Goal: Transaction & Acquisition: Book appointment/travel/reservation

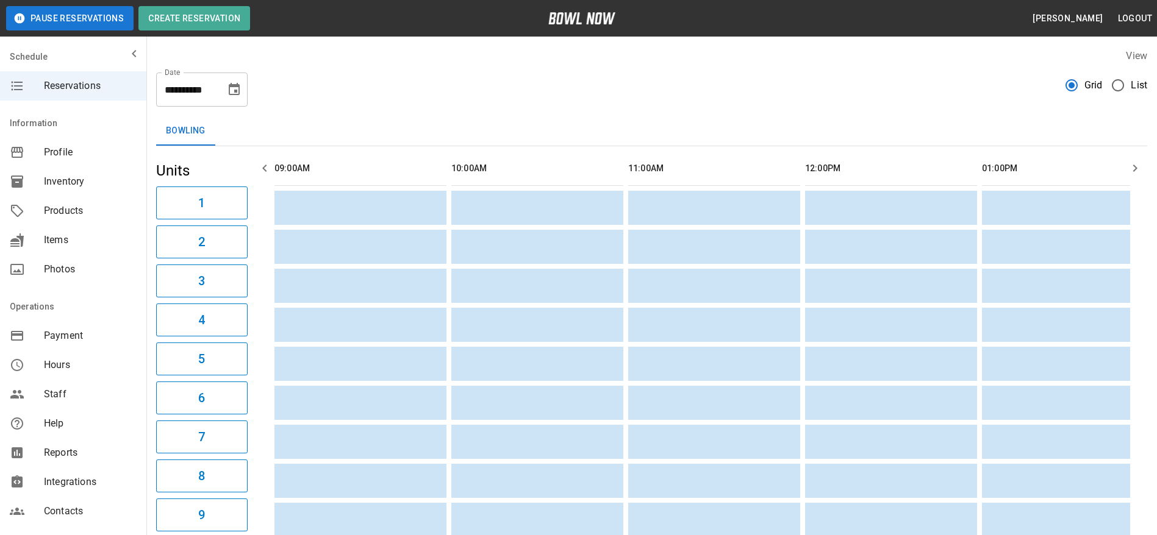
click at [1139, 84] on span "List" at bounding box center [1139, 85] width 16 height 15
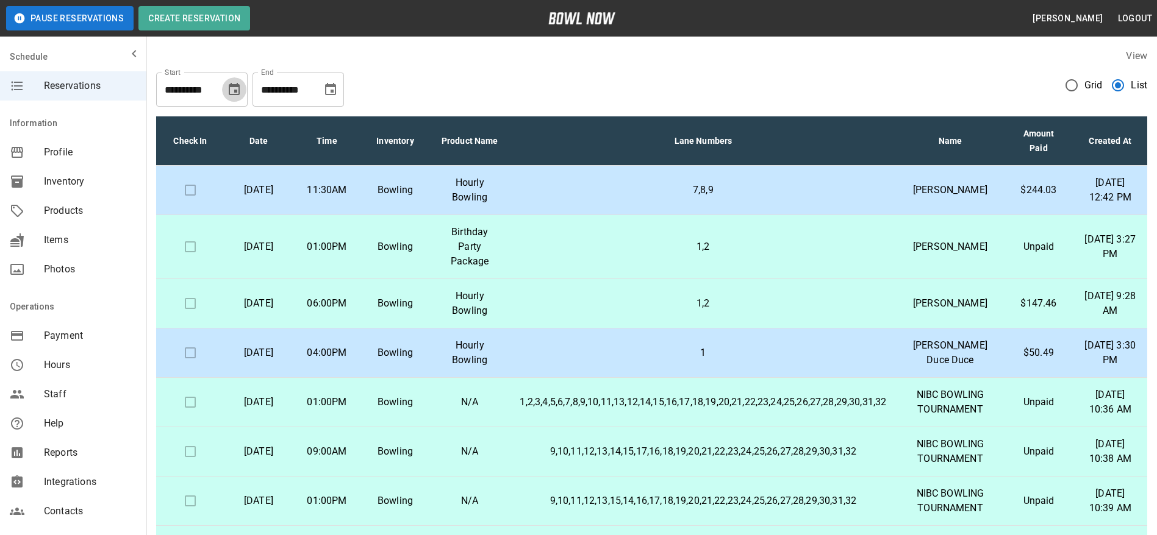
click at [235, 87] on icon "Choose date, selected date is Oct 2, 2025" at bounding box center [234, 89] width 11 height 12
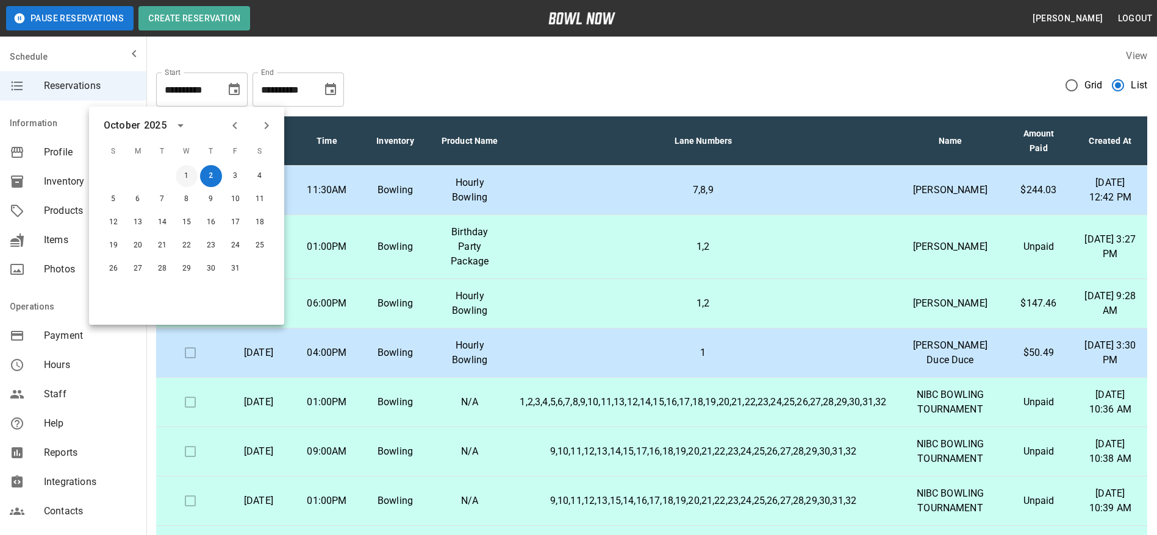
click at [186, 174] on button "1" at bounding box center [187, 176] width 22 height 22
type input "**********"
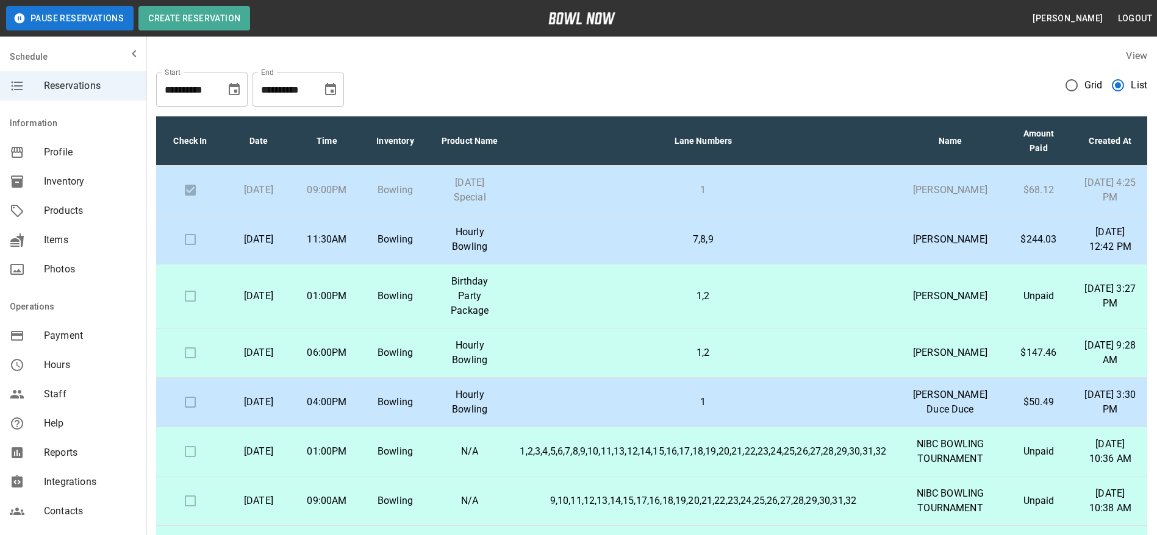
click at [627, 197] on p "1" at bounding box center [703, 190] width 367 height 15
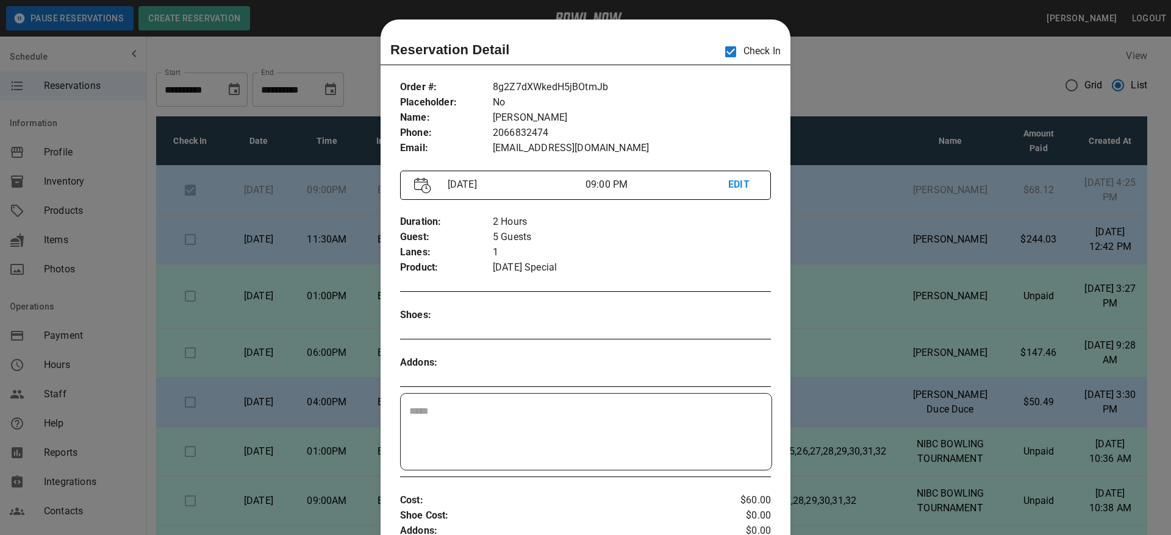
scroll to position [20, 0]
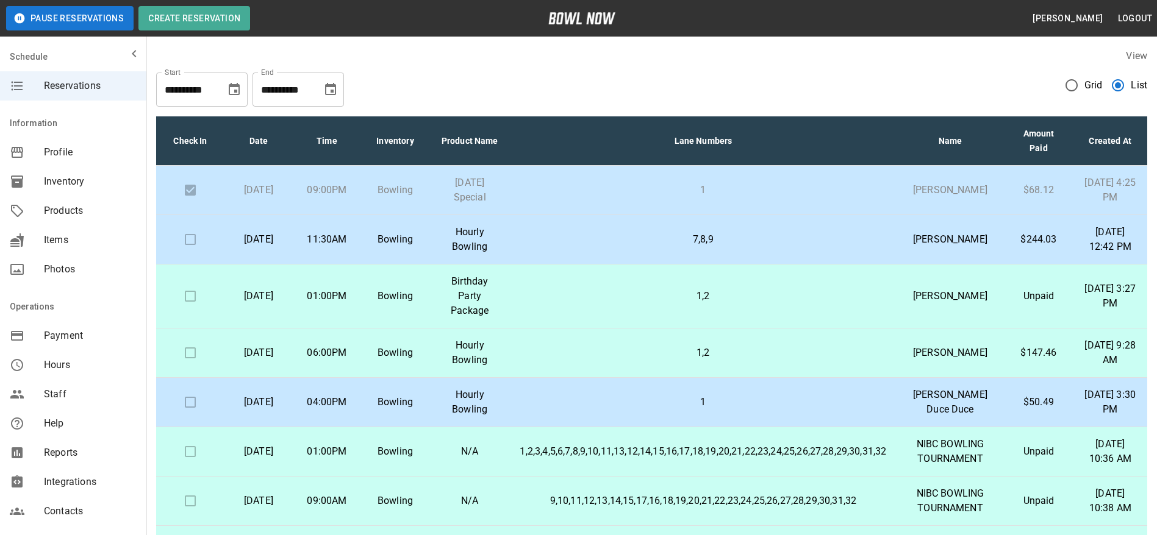
click at [607, 304] on p "1,2" at bounding box center [703, 296] width 367 height 15
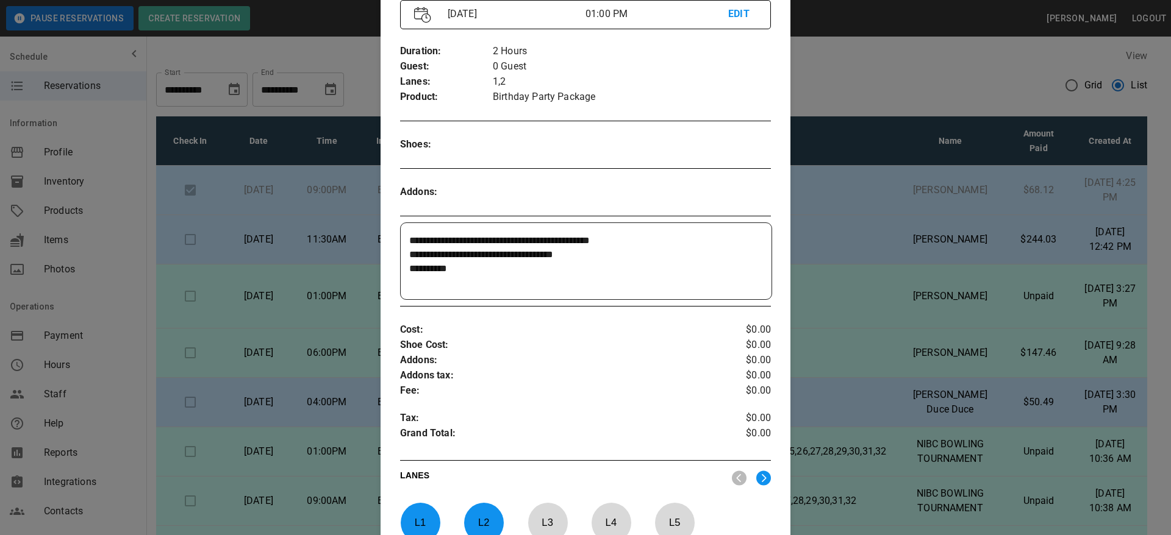
scroll to position [191, 0]
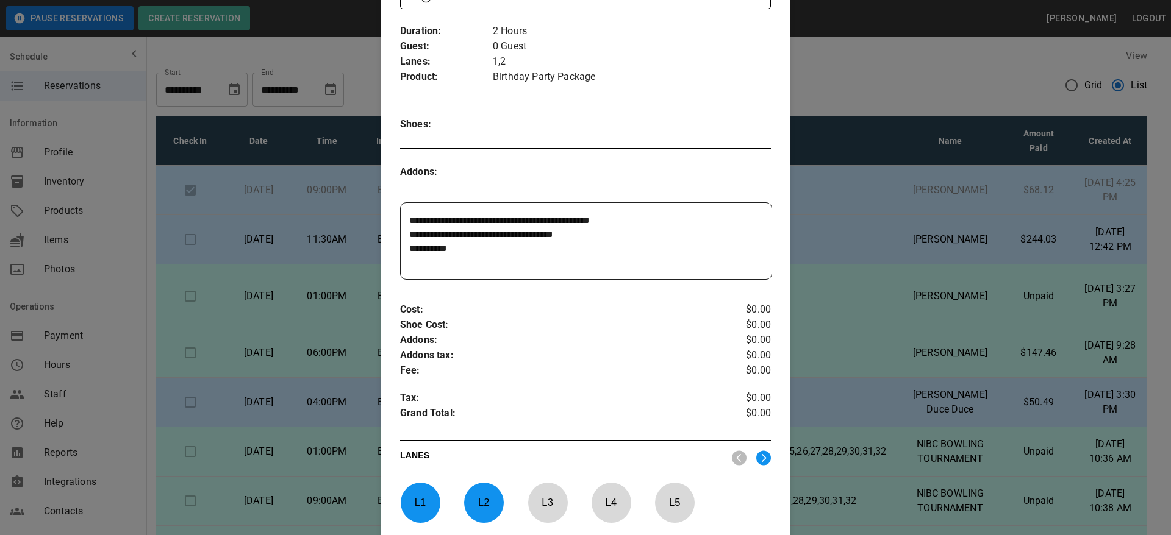
click at [586, 237] on textarea "**********" at bounding box center [583, 241] width 349 height 56
click at [521, 247] on textarea "**********" at bounding box center [583, 241] width 349 height 56
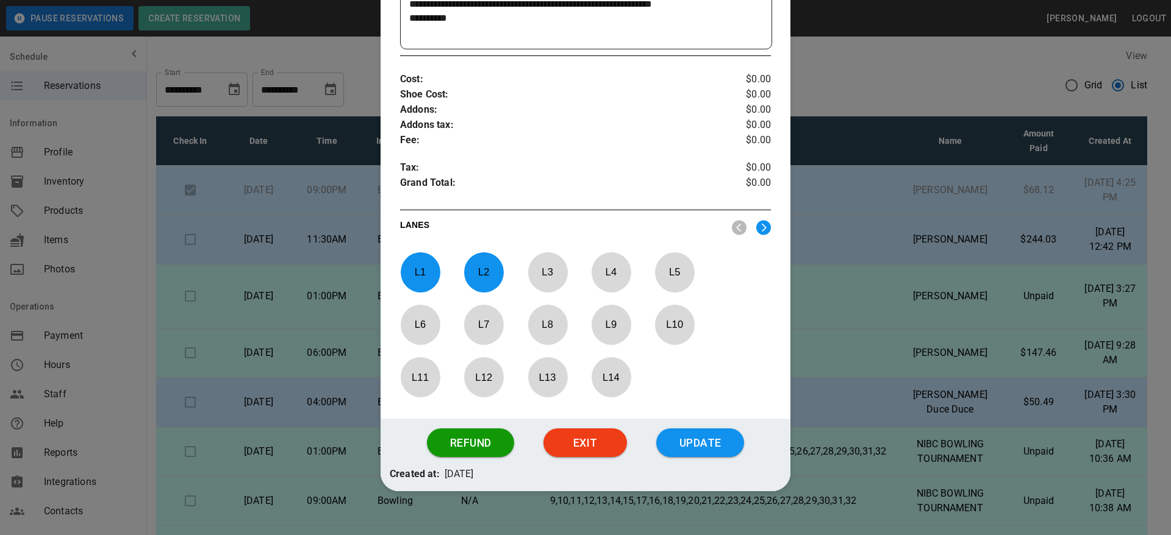
scroll to position [439, 0]
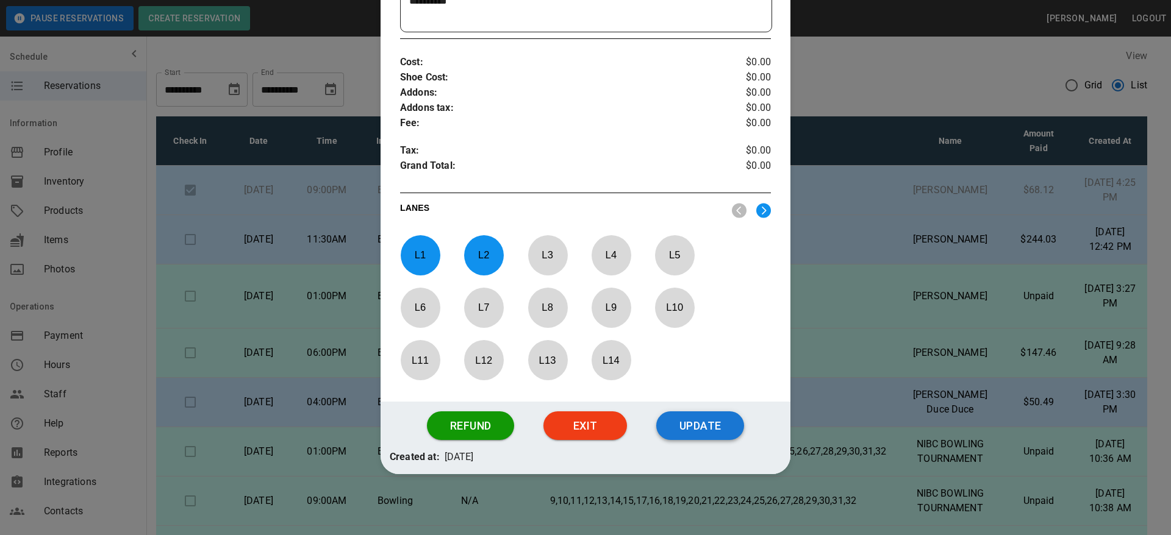
type textarea "**********"
click at [688, 429] on button "Update" at bounding box center [700, 426] width 88 height 29
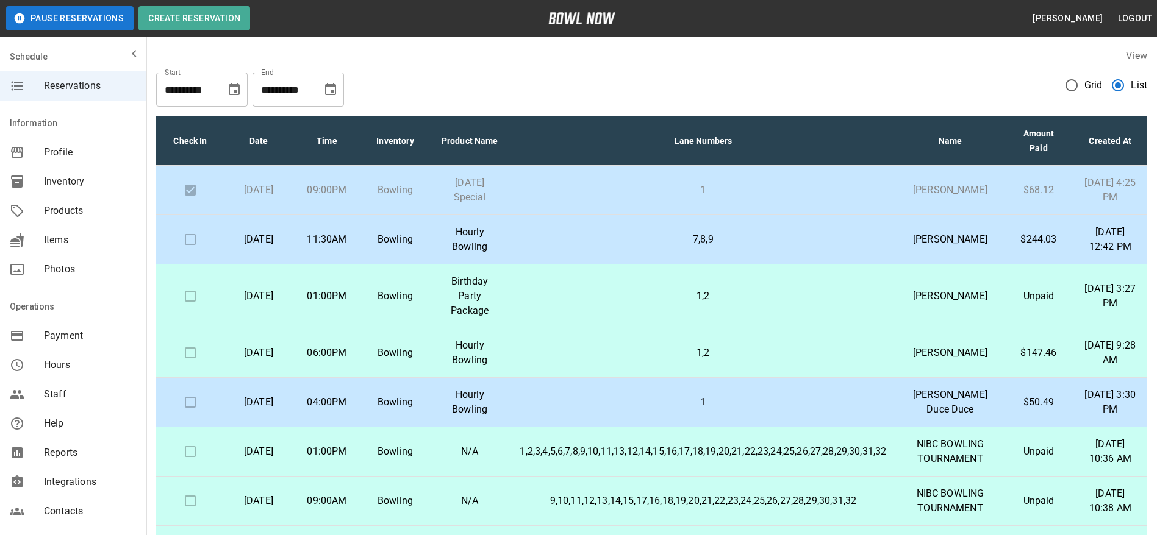
click at [595, 304] on p "1,2" at bounding box center [703, 296] width 367 height 15
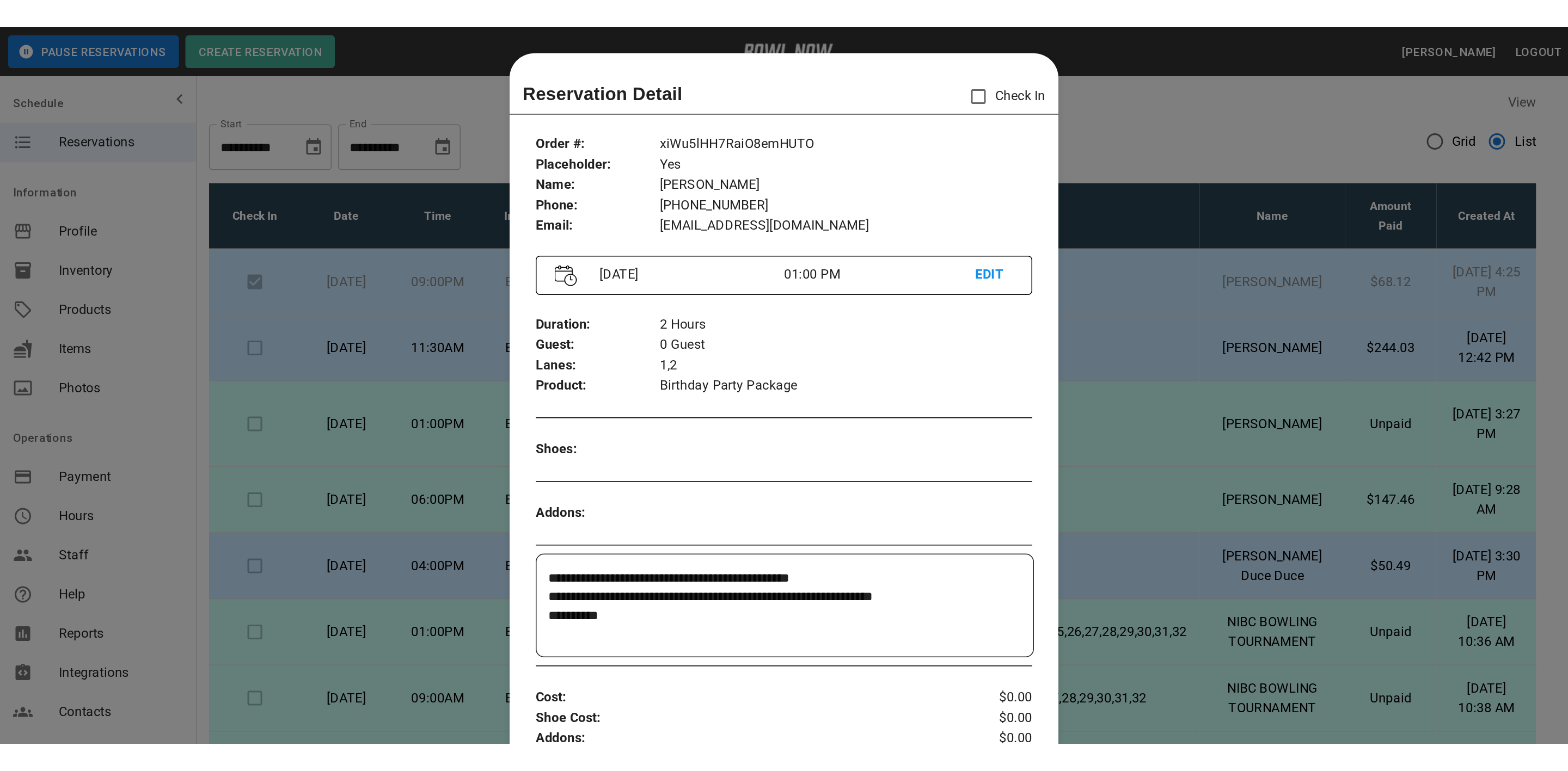
scroll to position [18, 0]
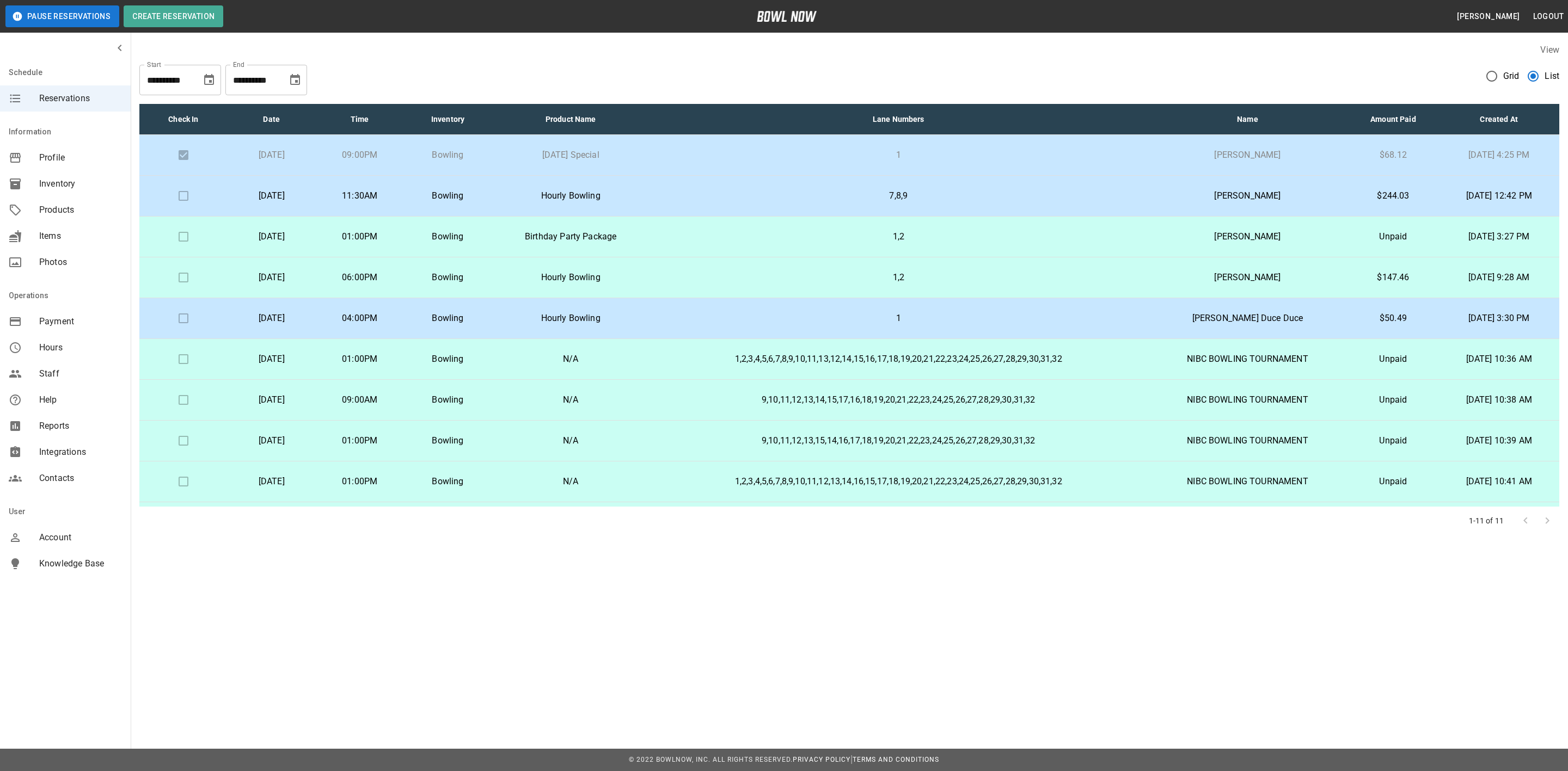
click at [726, 277] on p "1,2" at bounding box center [898, 278] width 481 height 13
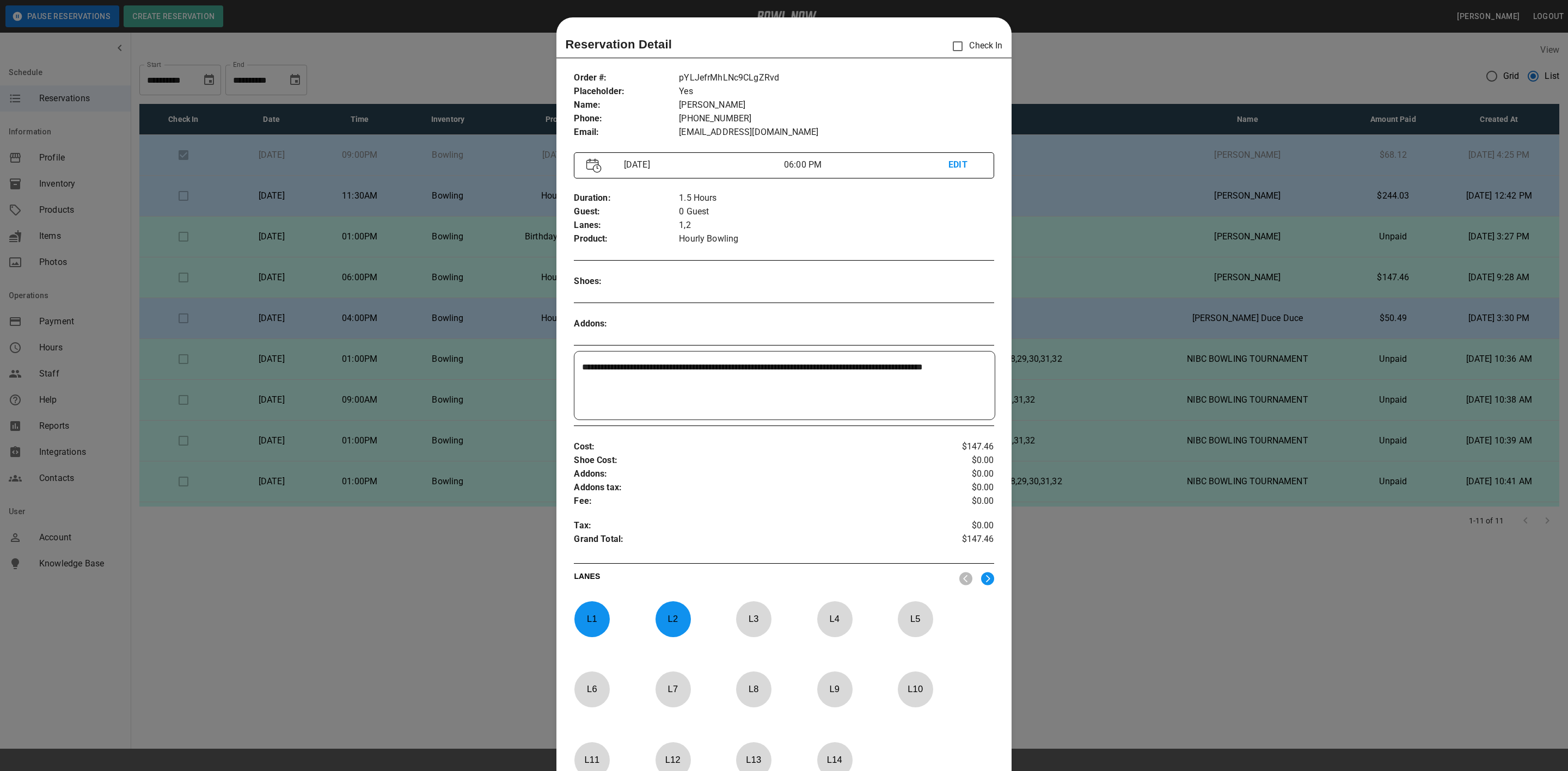
scroll to position [17, 0]
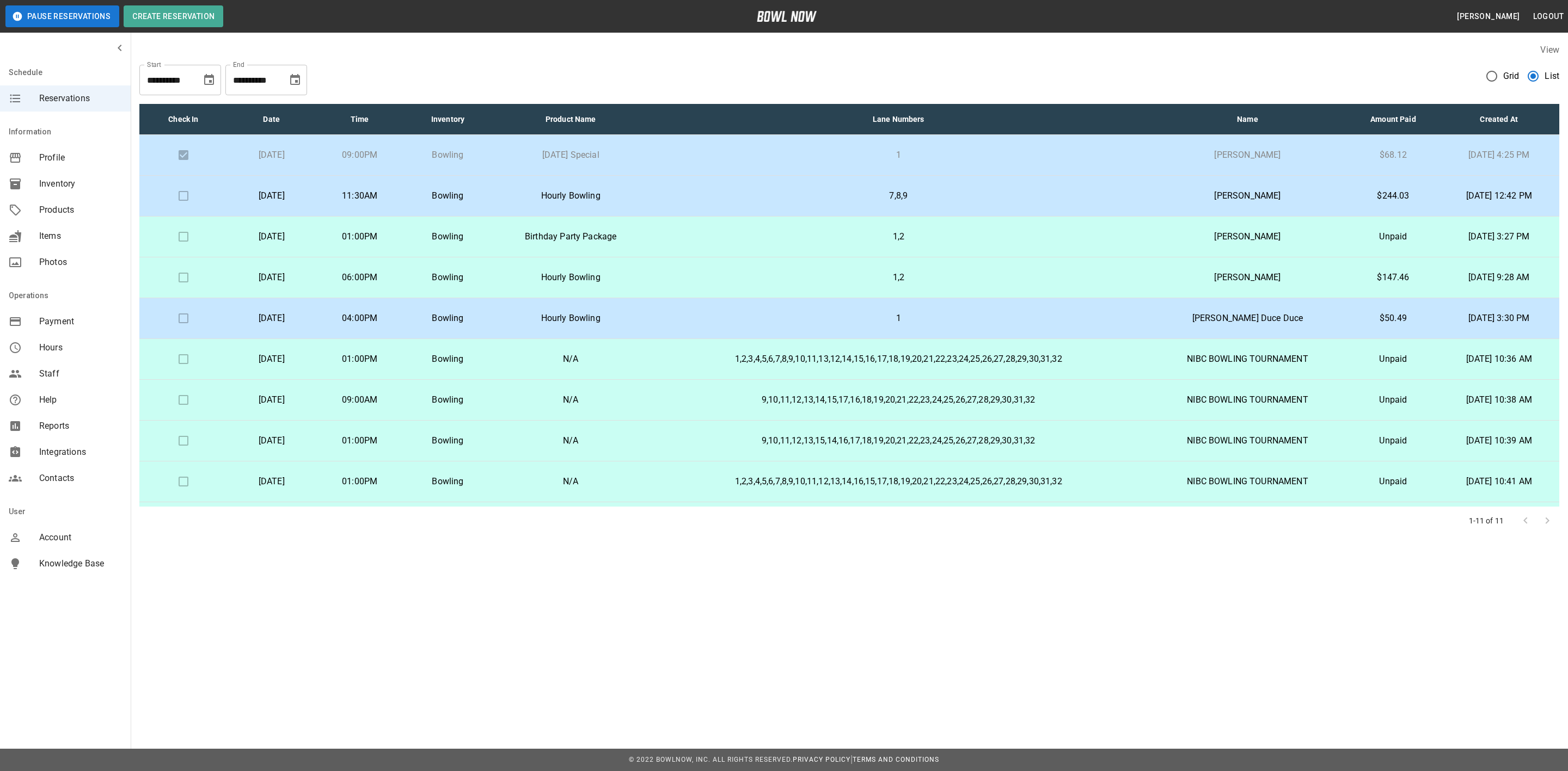
click at [724, 232] on p "1,2" at bounding box center [898, 236] width 481 height 13
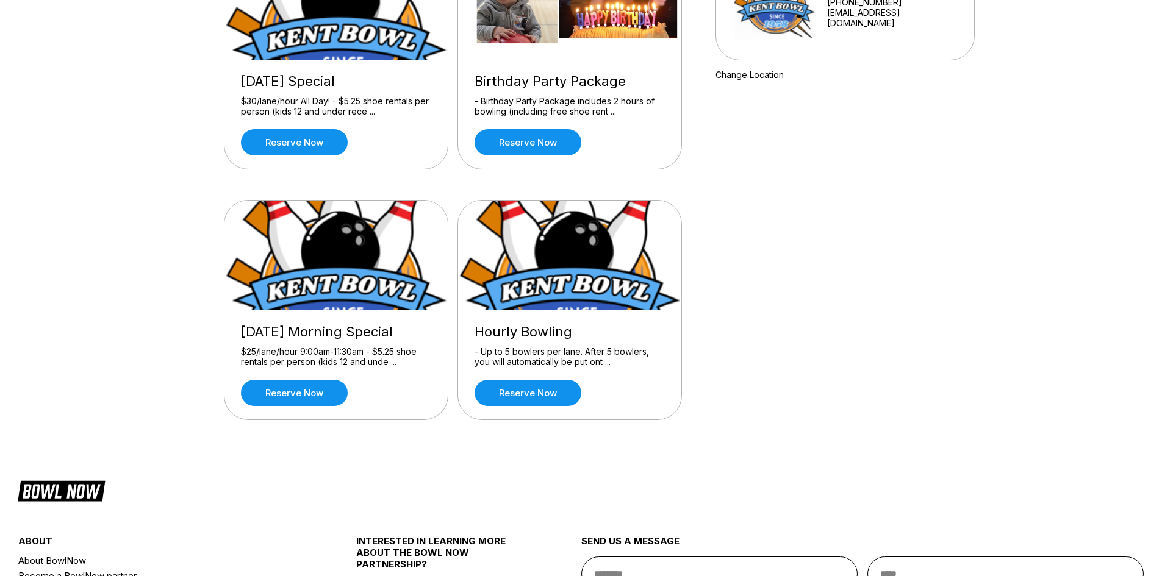
scroll to position [183, 0]
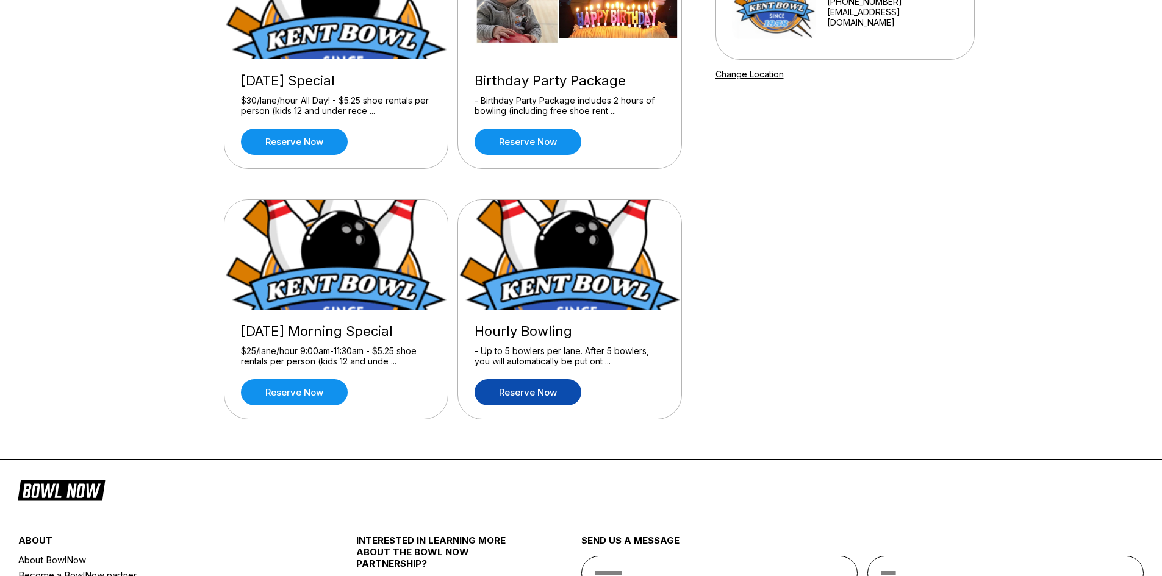
click at [519, 391] on link "Reserve now" at bounding box center [527, 392] width 107 height 26
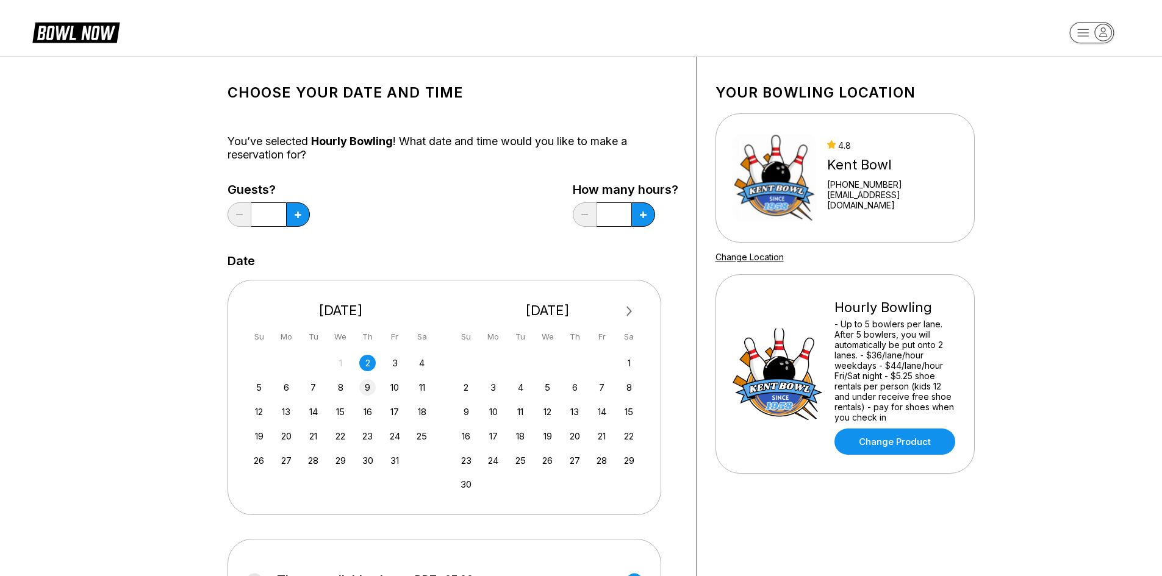
click at [363, 389] on div "9" at bounding box center [367, 387] width 16 height 16
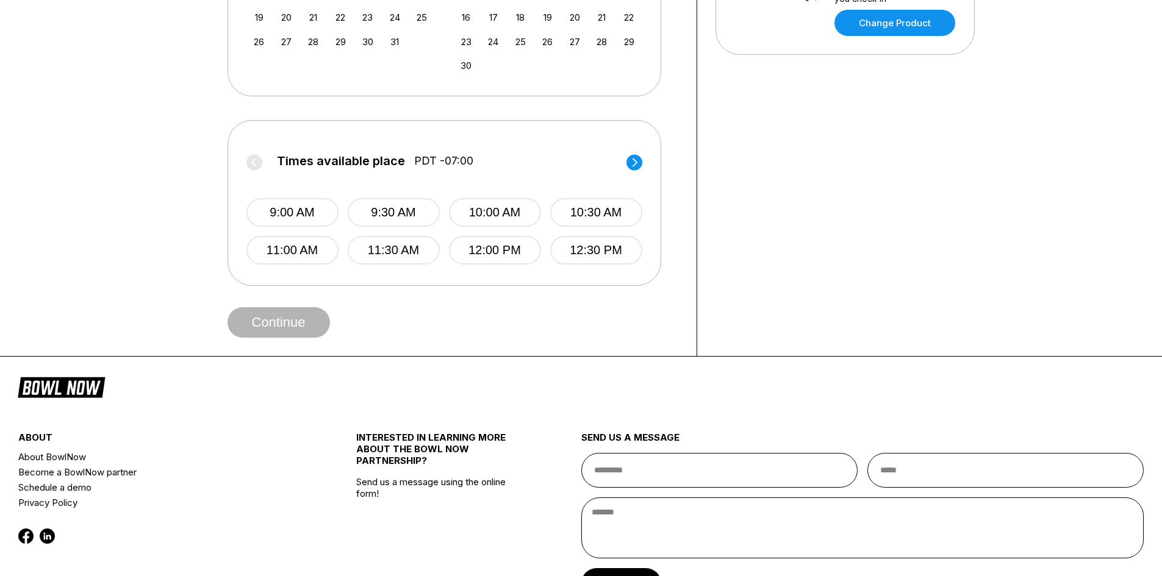
scroll to position [427, 0]
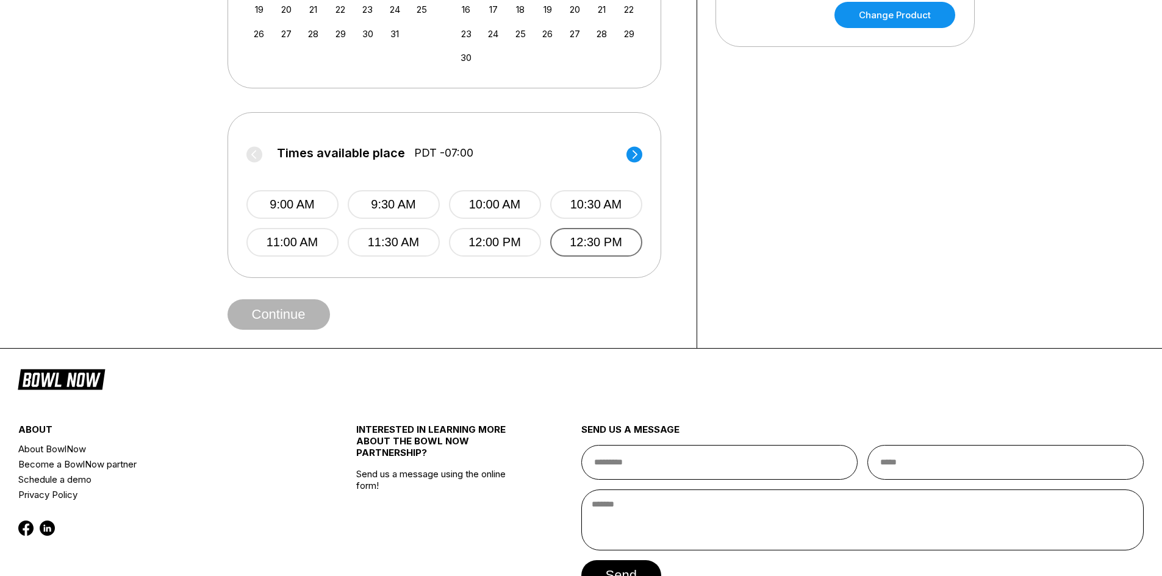
click at [585, 249] on button "12:30 PM" at bounding box center [596, 242] width 92 height 29
click at [303, 313] on button "Continue" at bounding box center [278, 314] width 102 height 30
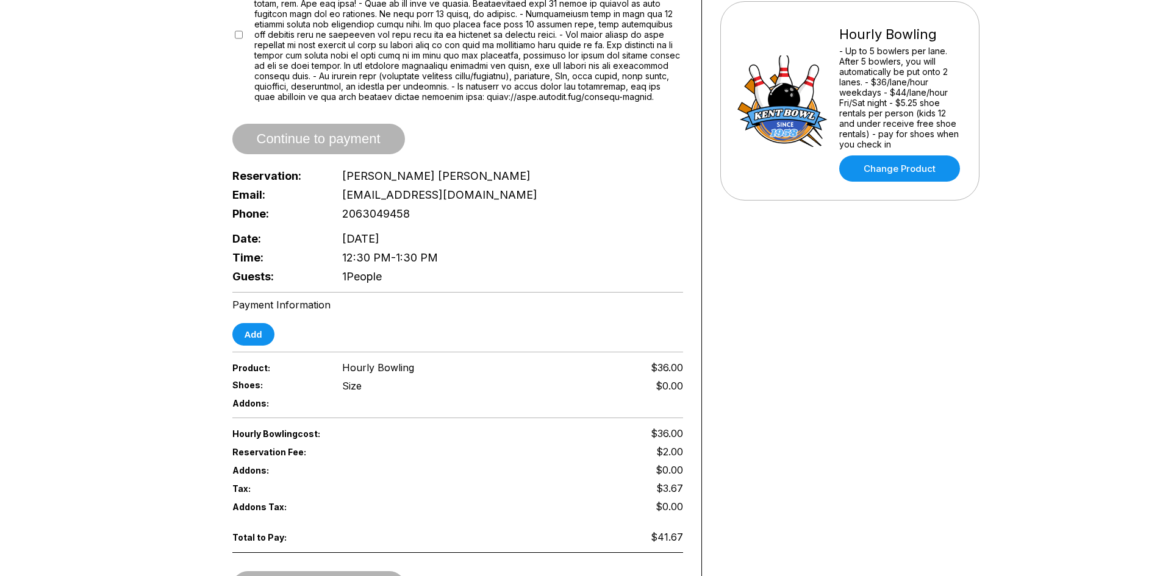
scroll to position [305, 0]
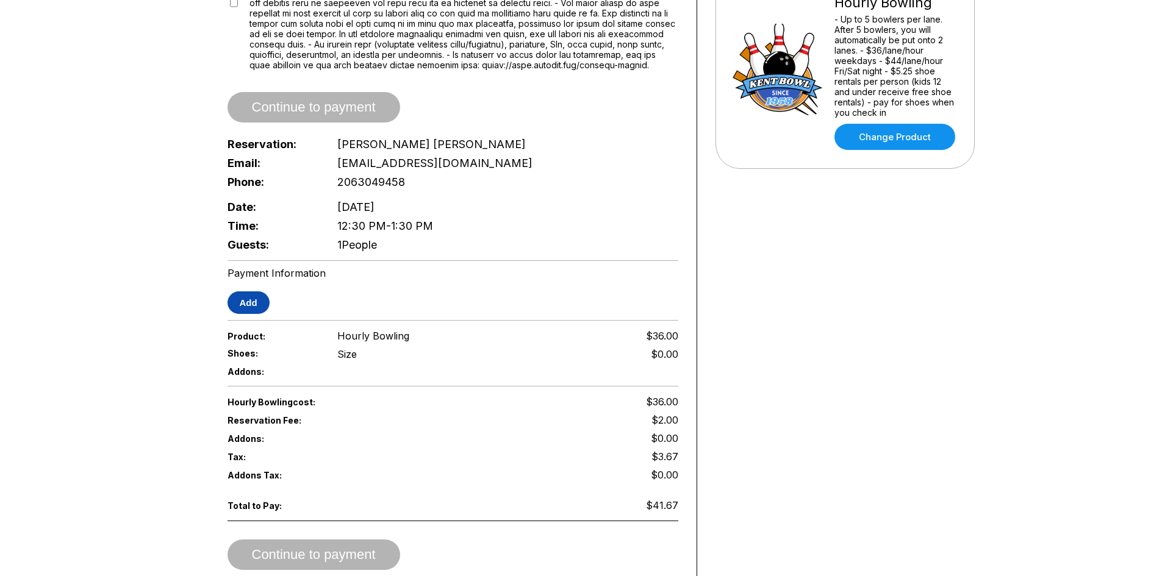
click at [244, 300] on button "Add" at bounding box center [248, 303] width 42 height 23
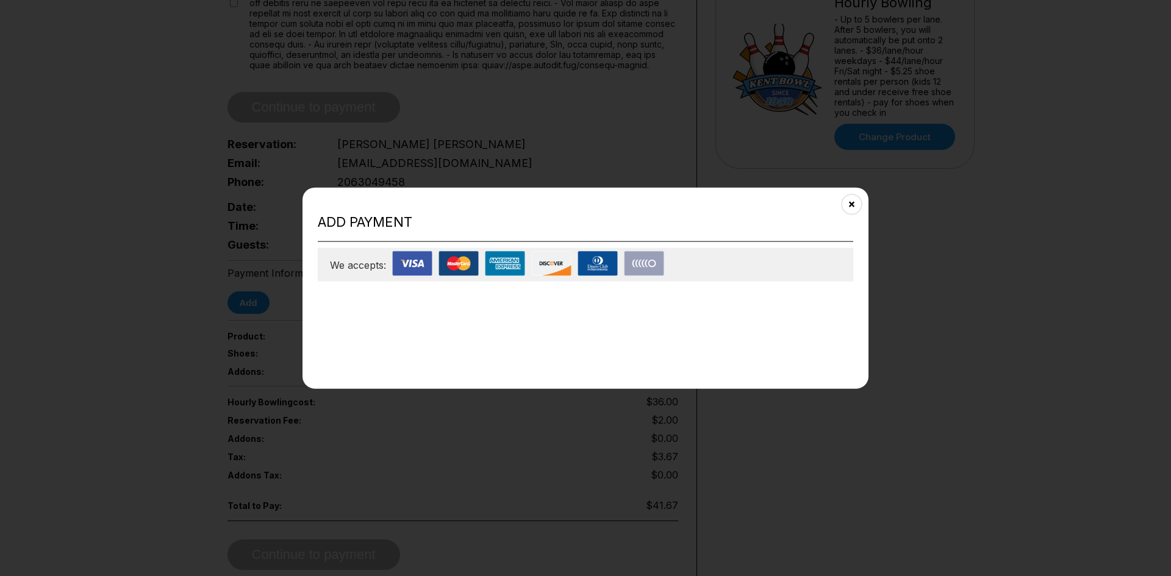
click at [383, 223] on h2 "Add payment" at bounding box center [585, 221] width 535 height 16
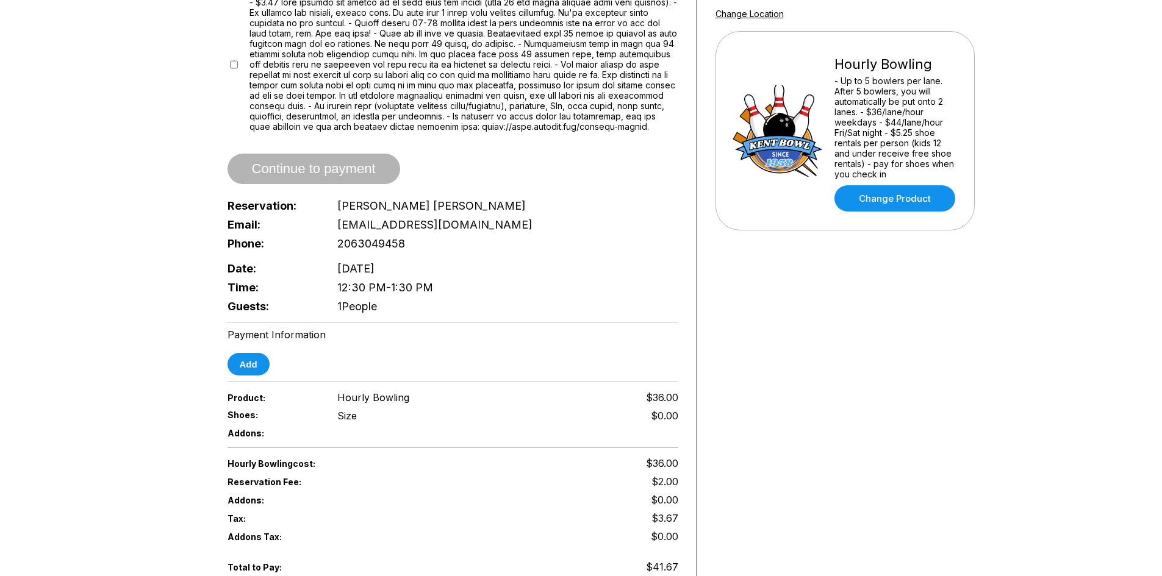
scroll to position [244, 0]
click at [254, 357] on button "Add" at bounding box center [248, 364] width 42 height 23
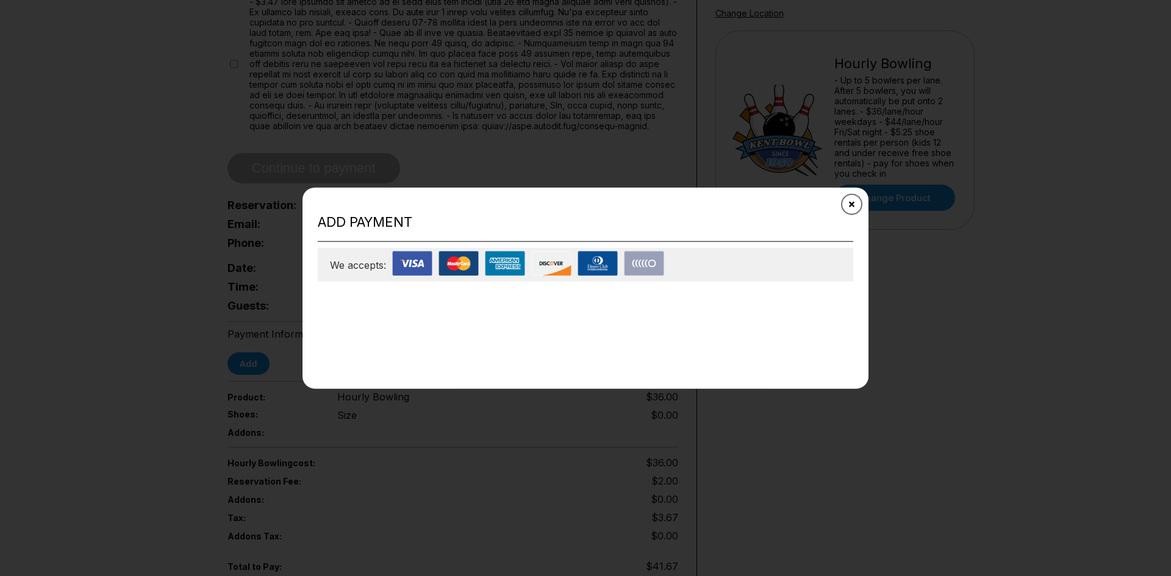
click at [852, 201] on icon "Close" at bounding box center [852, 204] width 10 height 10
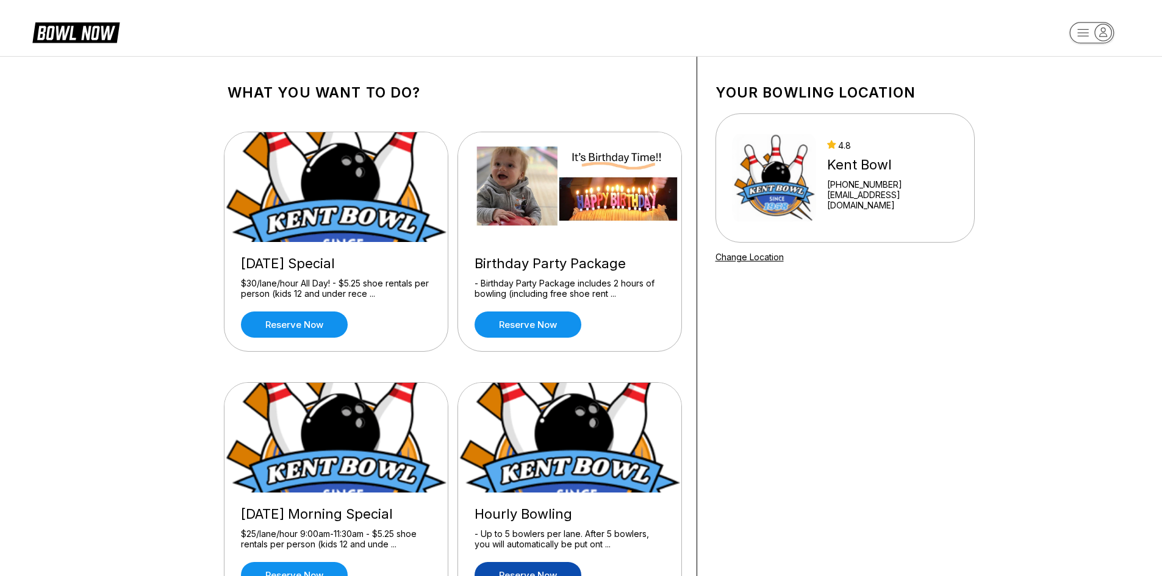
click at [542, 564] on link "Reserve now" at bounding box center [527, 575] width 107 height 26
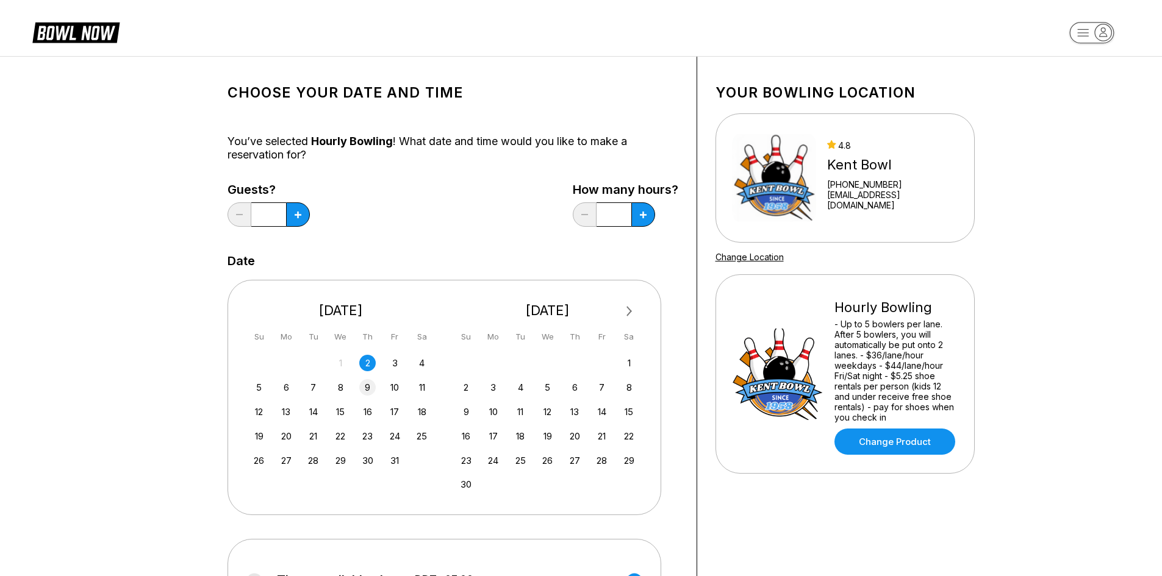
click at [367, 389] on div "9" at bounding box center [367, 387] width 16 height 16
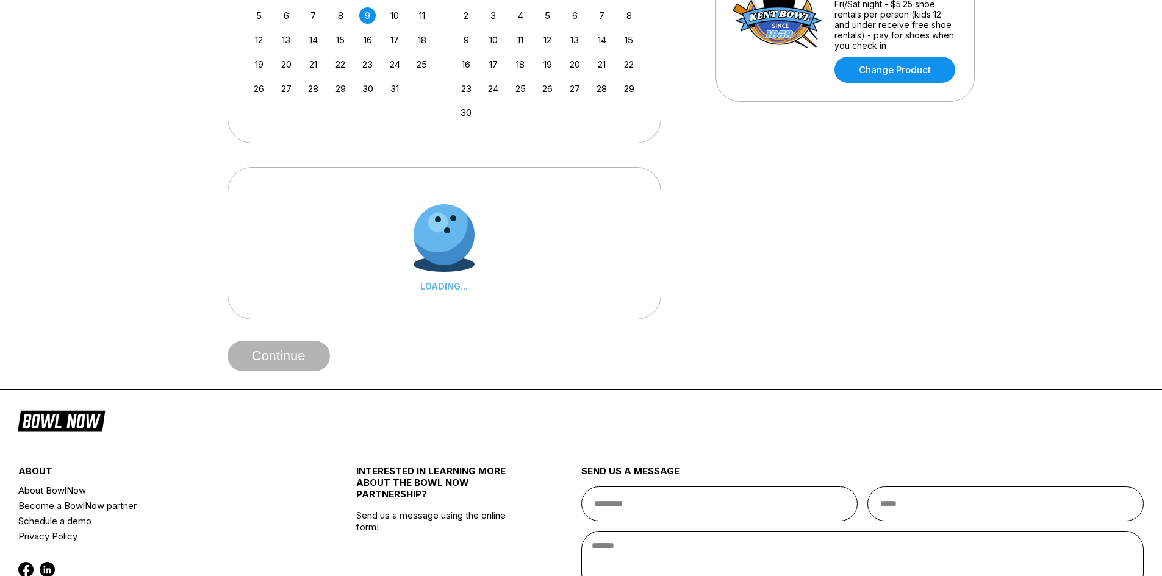
scroll to position [427, 0]
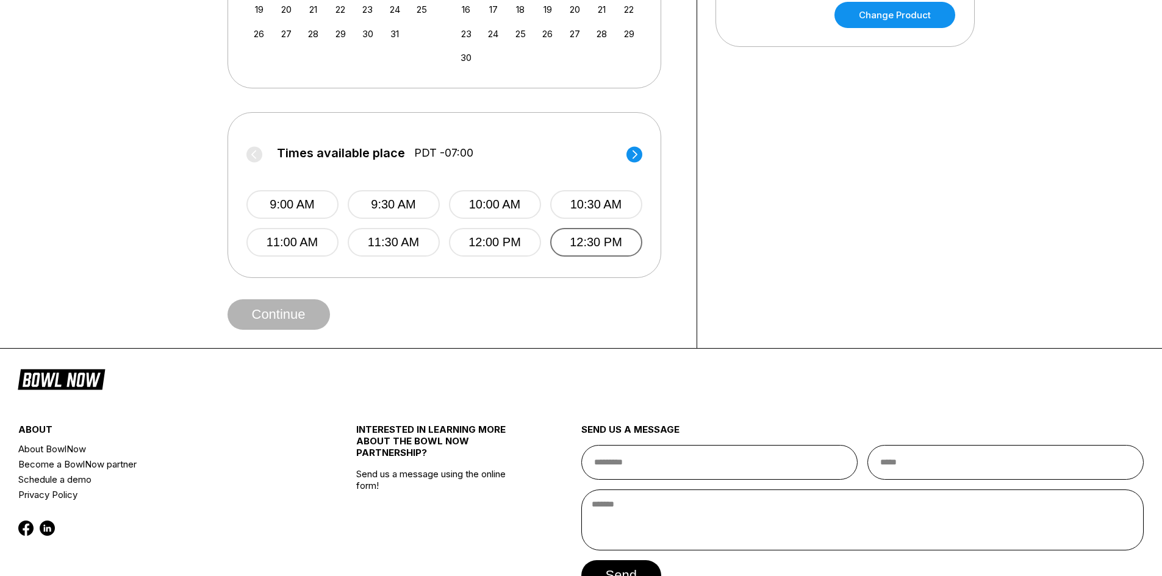
click at [587, 238] on button "12:30 PM" at bounding box center [596, 242] width 92 height 29
click at [275, 318] on button "Continue" at bounding box center [278, 314] width 102 height 30
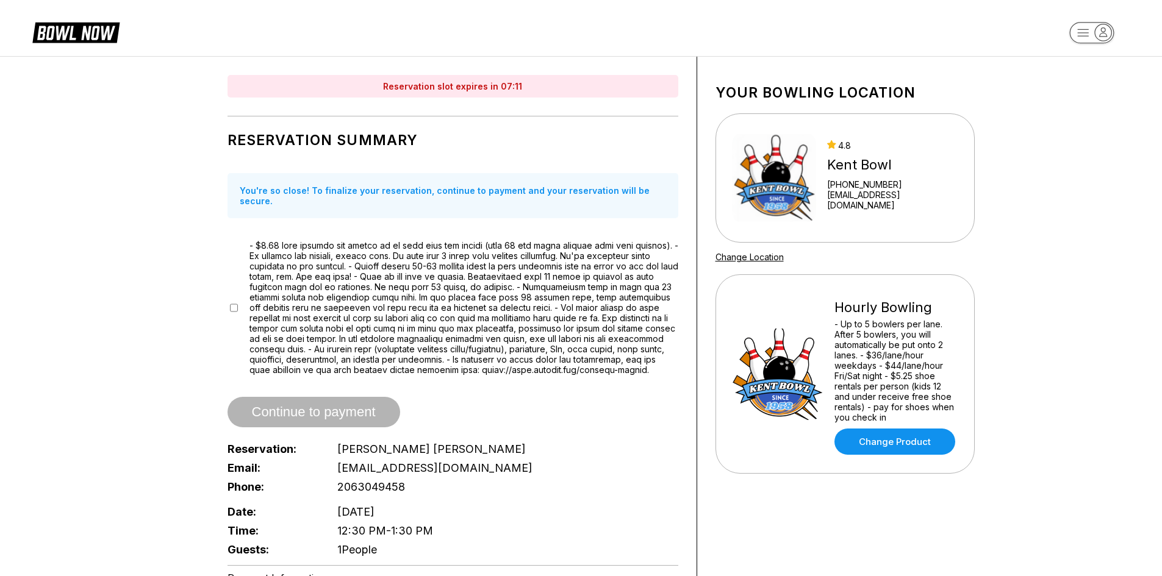
click at [238, 300] on div at bounding box center [452, 307] width 451 height 135
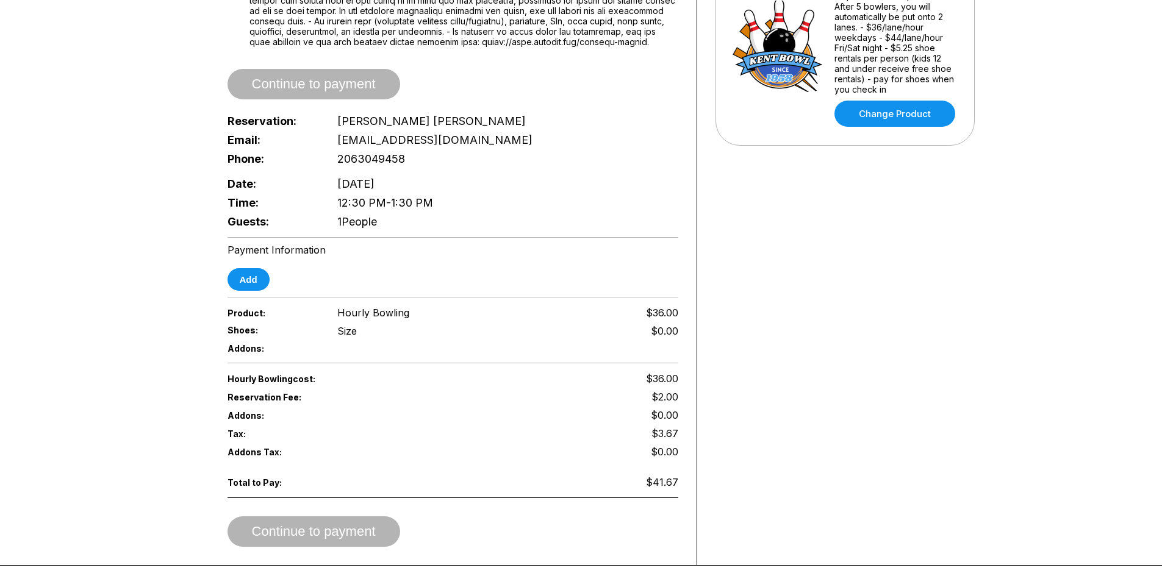
scroll to position [366, 0]
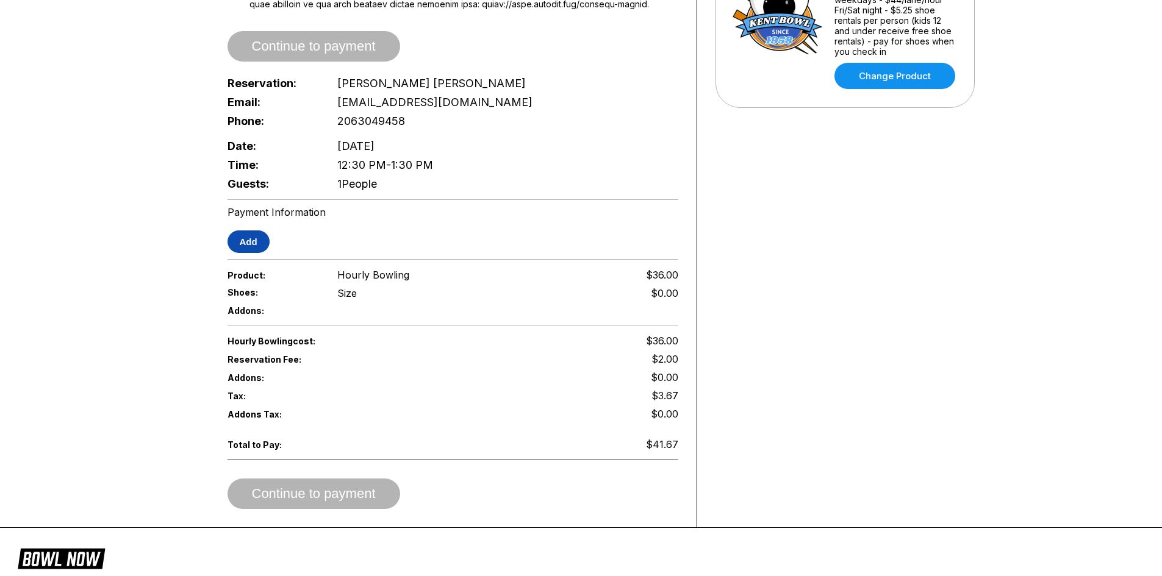
click at [245, 235] on button "Add" at bounding box center [248, 242] width 42 height 23
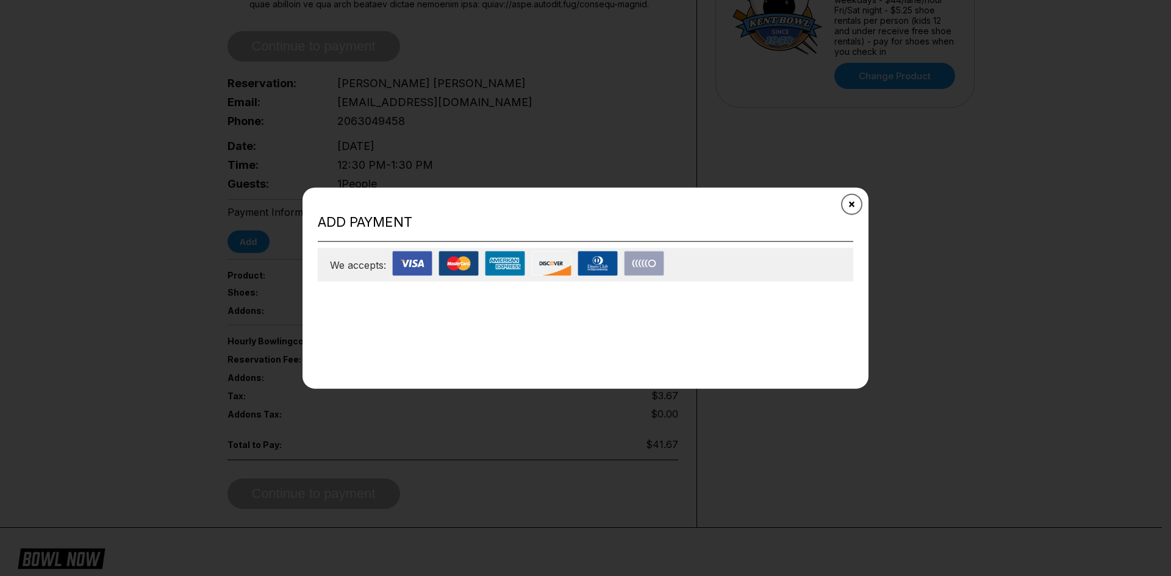
click at [853, 206] on icon "Close" at bounding box center [852, 204] width 10 height 10
